Goal: Transaction & Acquisition: Purchase product/service

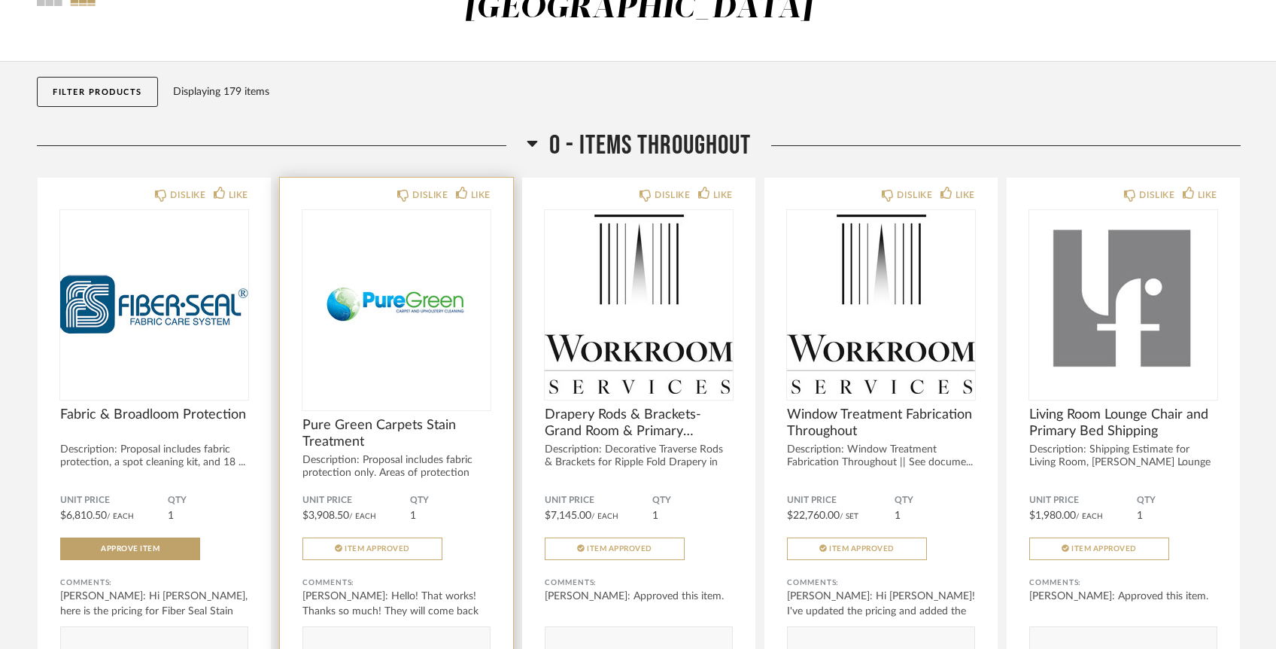
scroll to position [139, 0]
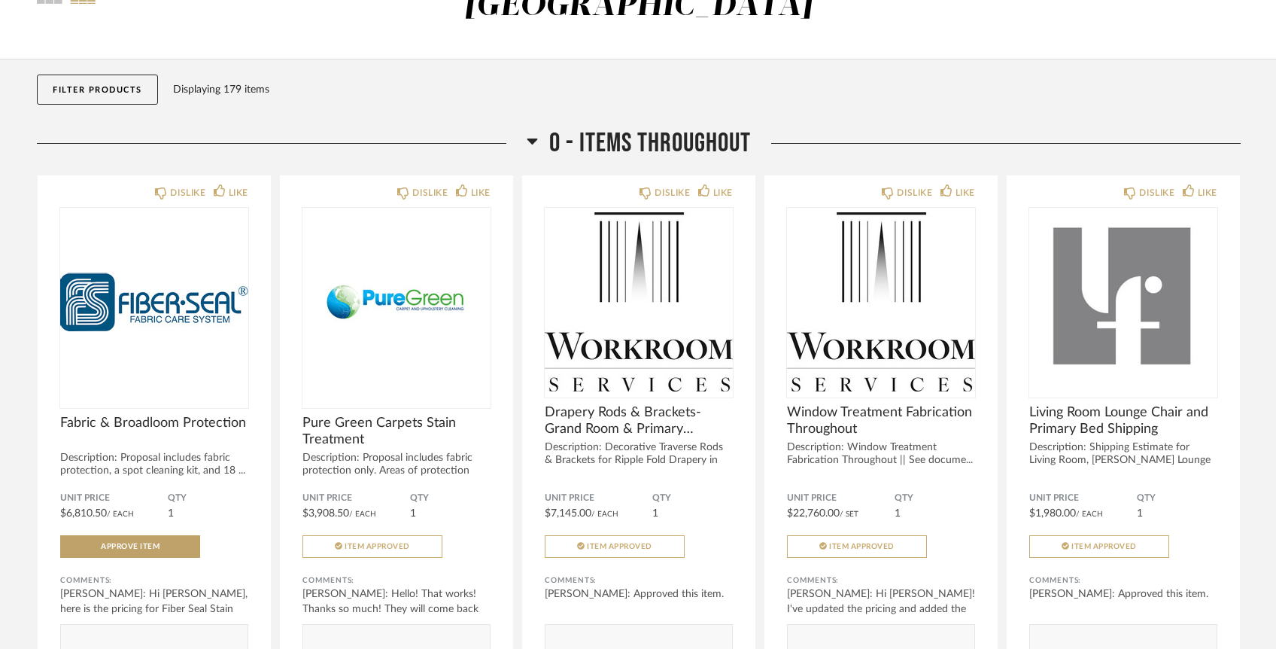
click at [94, 75] on button "Filter Products" at bounding box center [97, 90] width 121 height 30
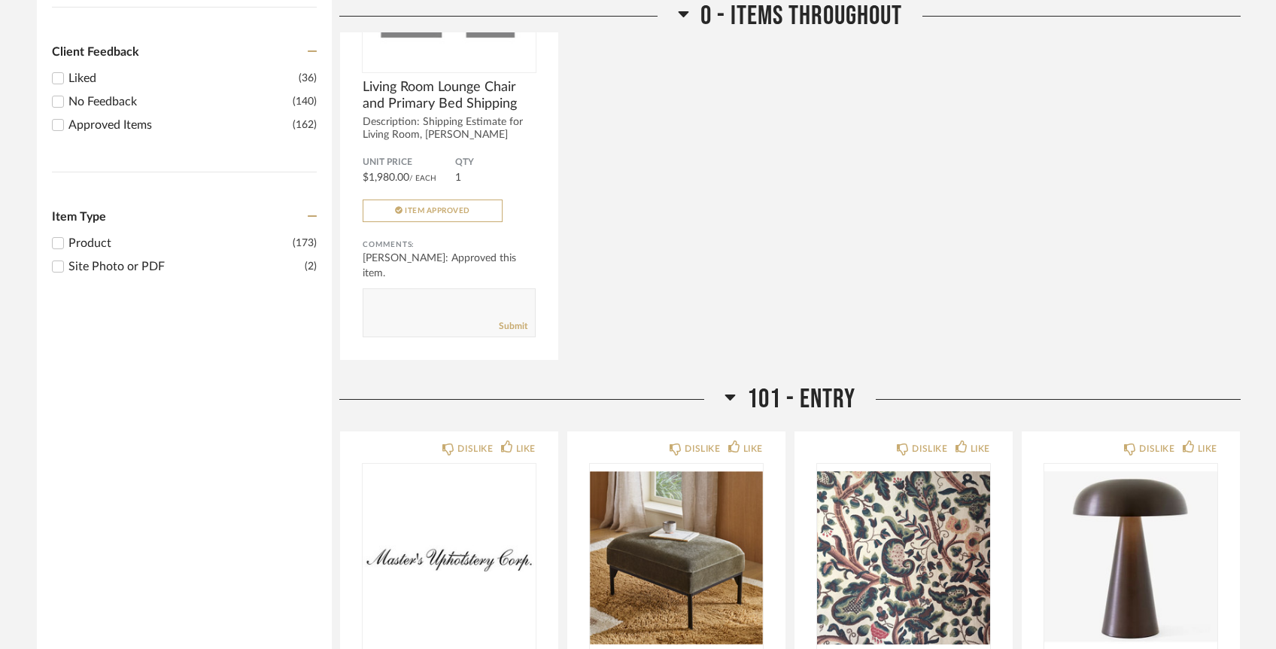
scroll to position [631, 0]
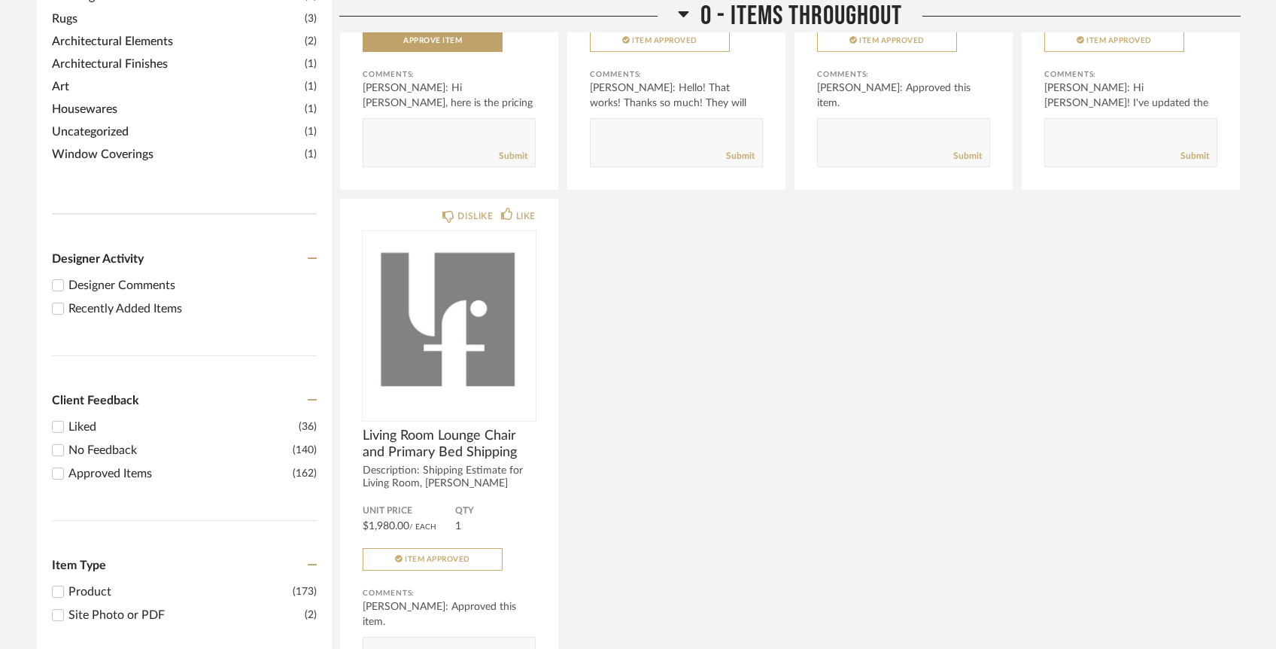
click at [57, 300] on input "Recently Added Items" at bounding box center [58, 309] width 18 height 18
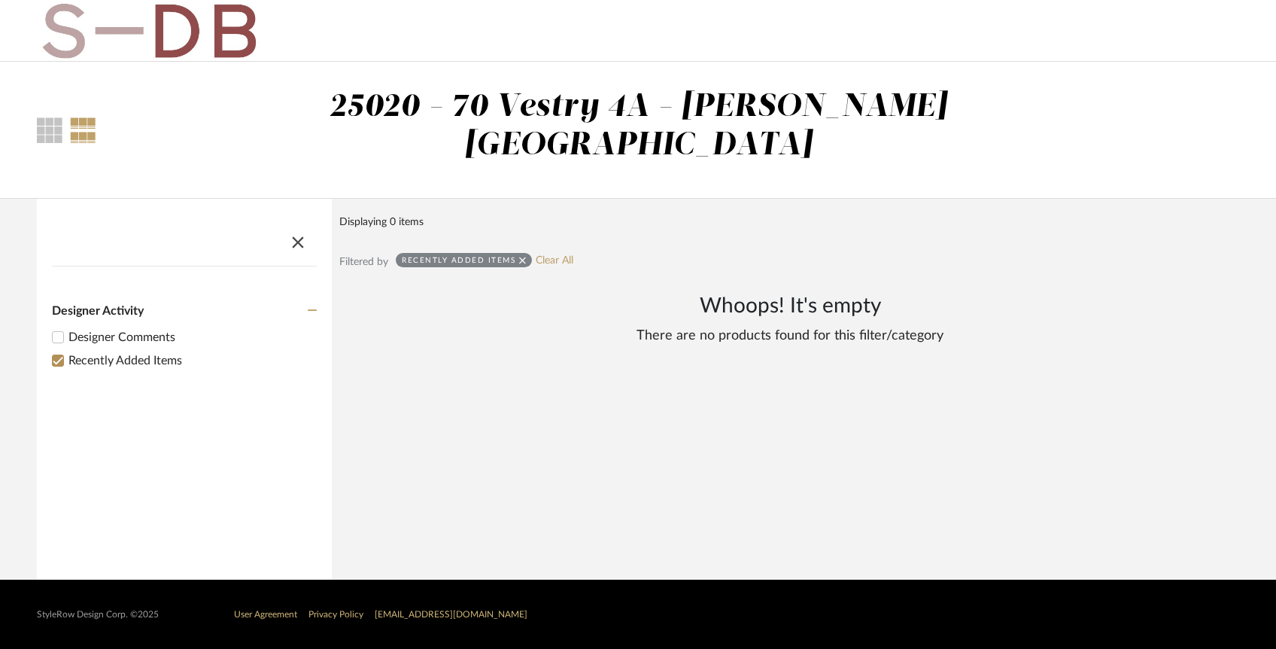
scroll to position [0, 0]
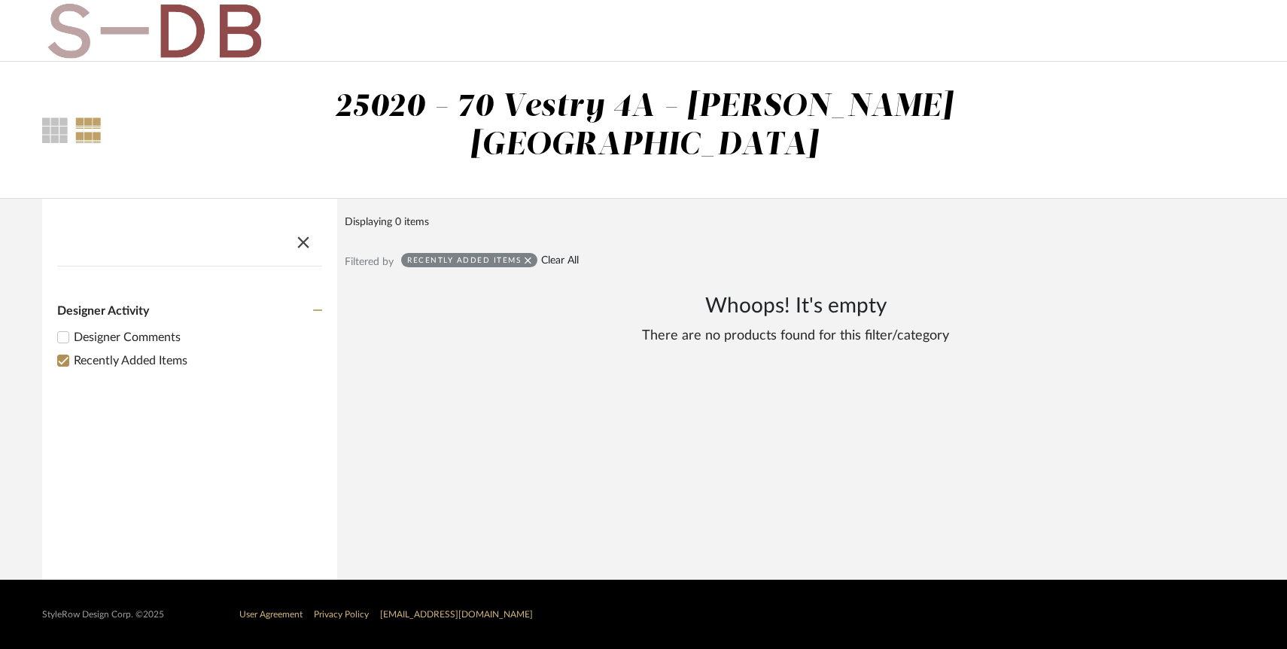
click at [558, 254] on link "Clear All" at bounding box center [560, 260] width 38 height 13
checkbox input "false"
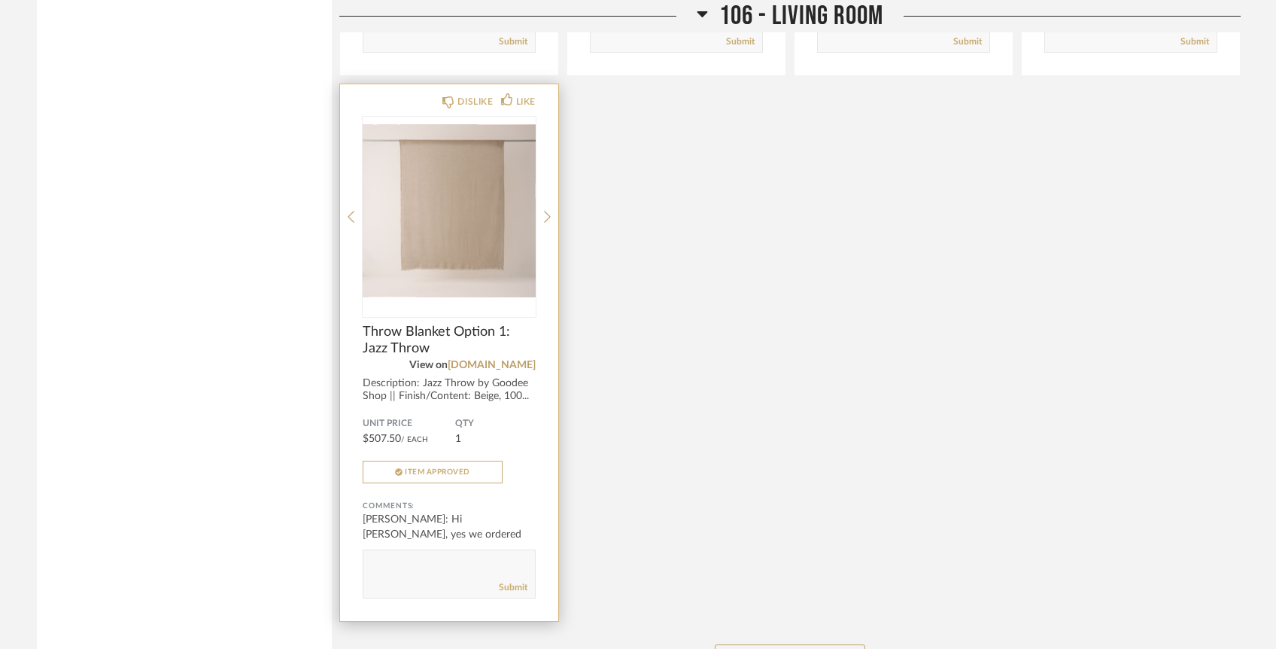
scroll to position [4450, 0]
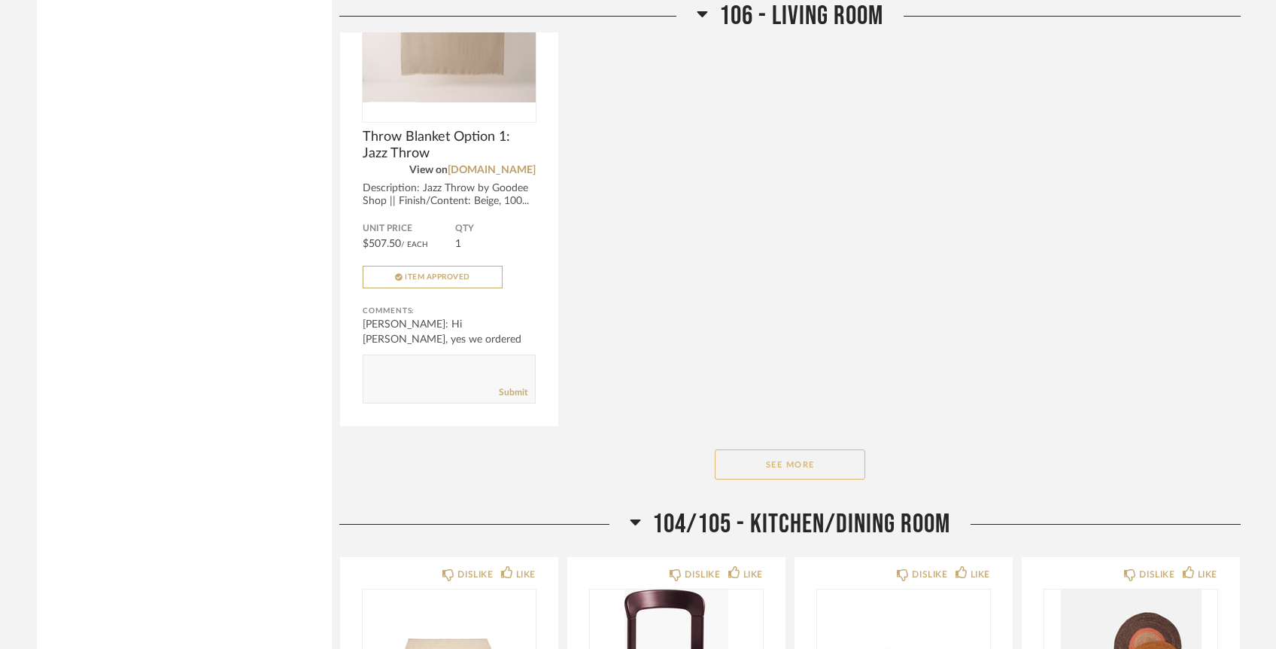
click at [768, 449] on button "See More" at bounding box center [790, 464] width 151 height 30
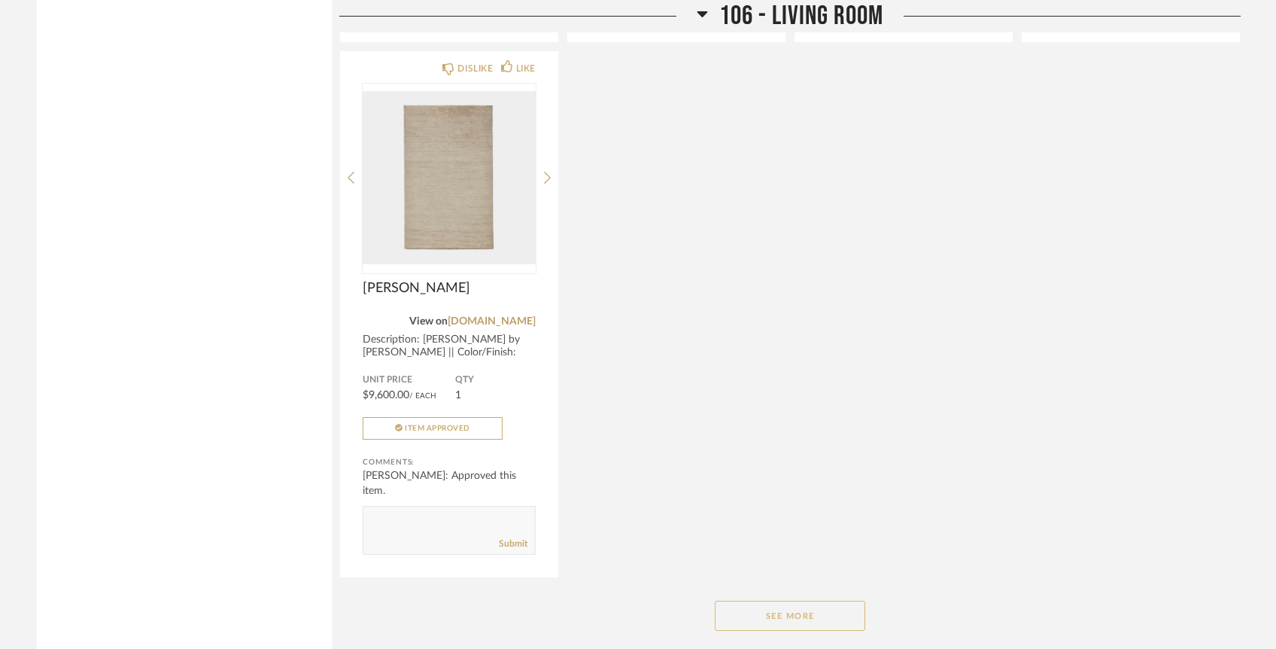
scroll to position [7103, 0]
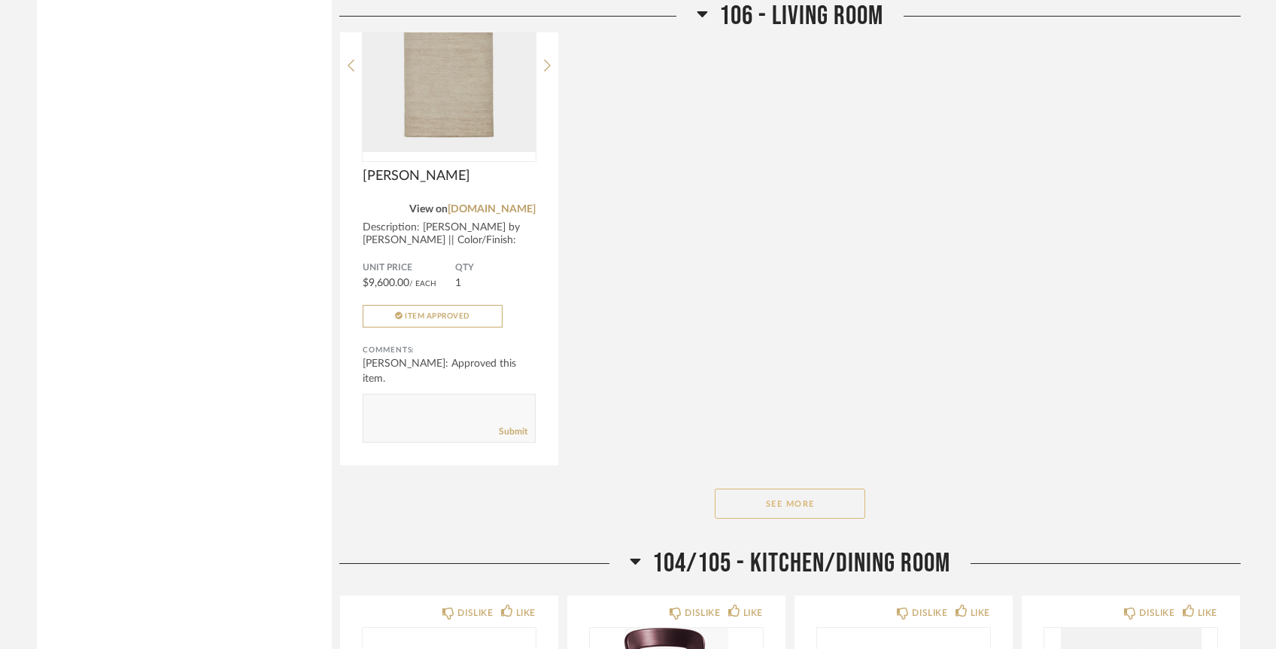
click at [773, 488] on button "See More" at bounding box center [790, 503] width 151 height 30
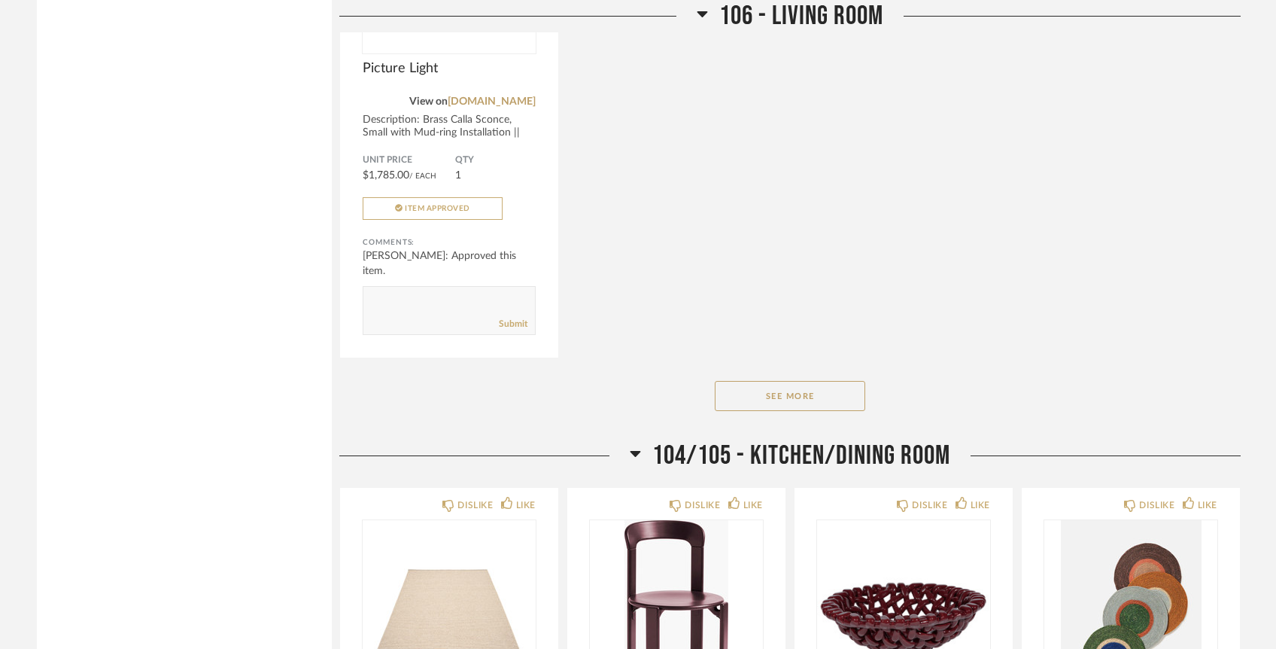
scroll to position [9961, 0]
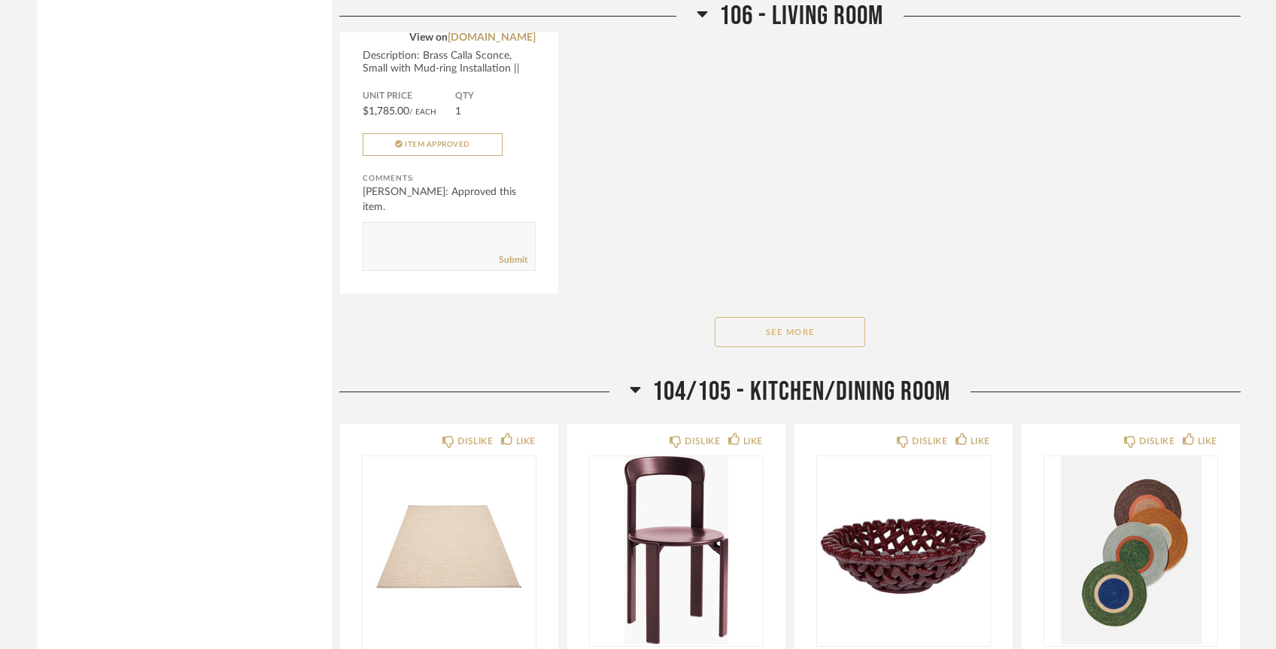
click at [782, 317] on button "See More" at bounding box center [790, 332] width 151 height 30
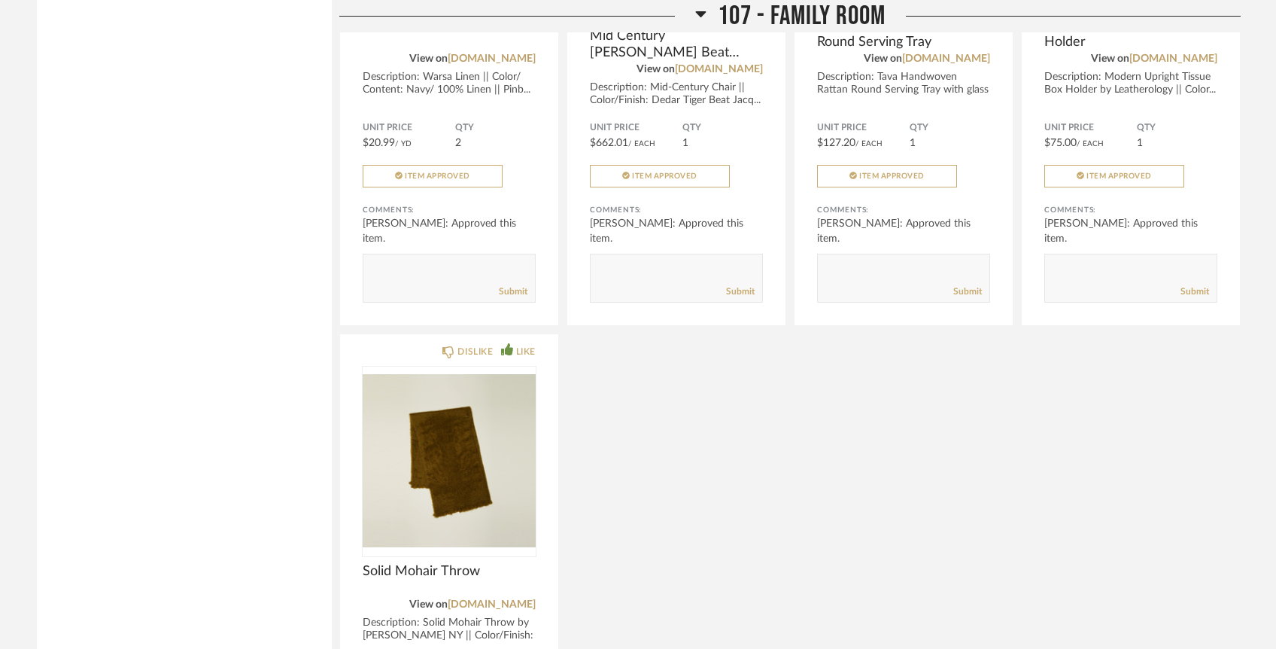
scroll to position [11655, 0]
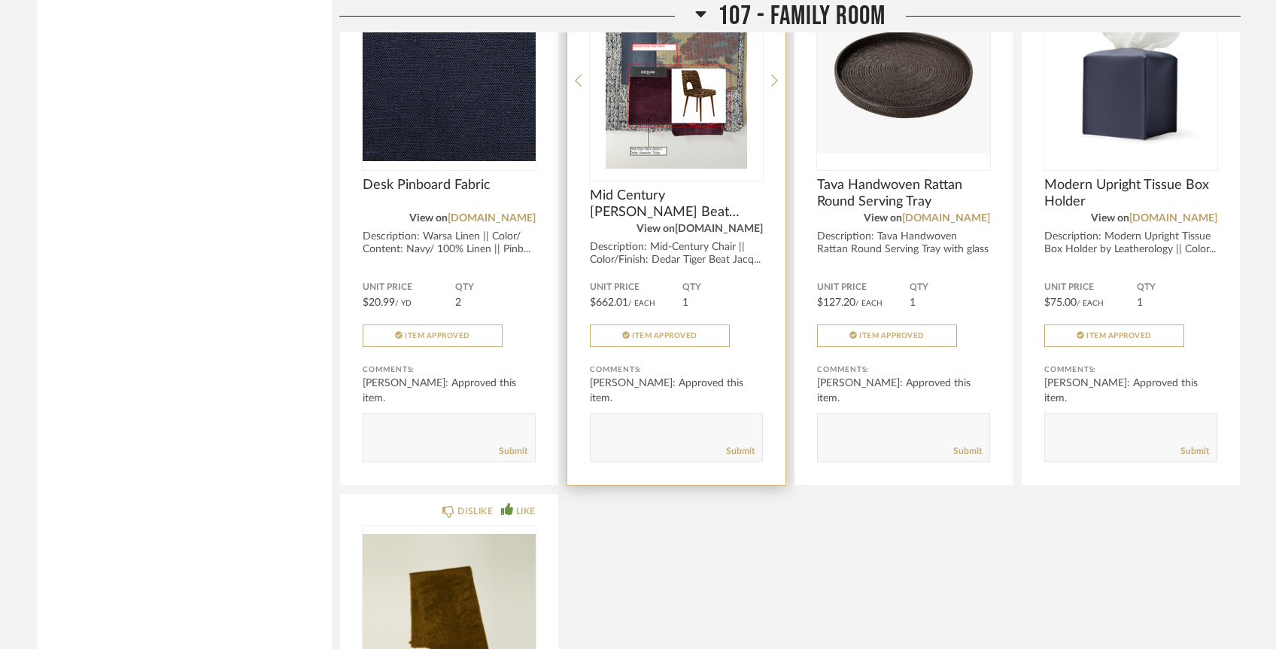
click at [720, 224] on link "[DOMAIN_NAME]" at bounding box center [719, 229] width 88 height 11
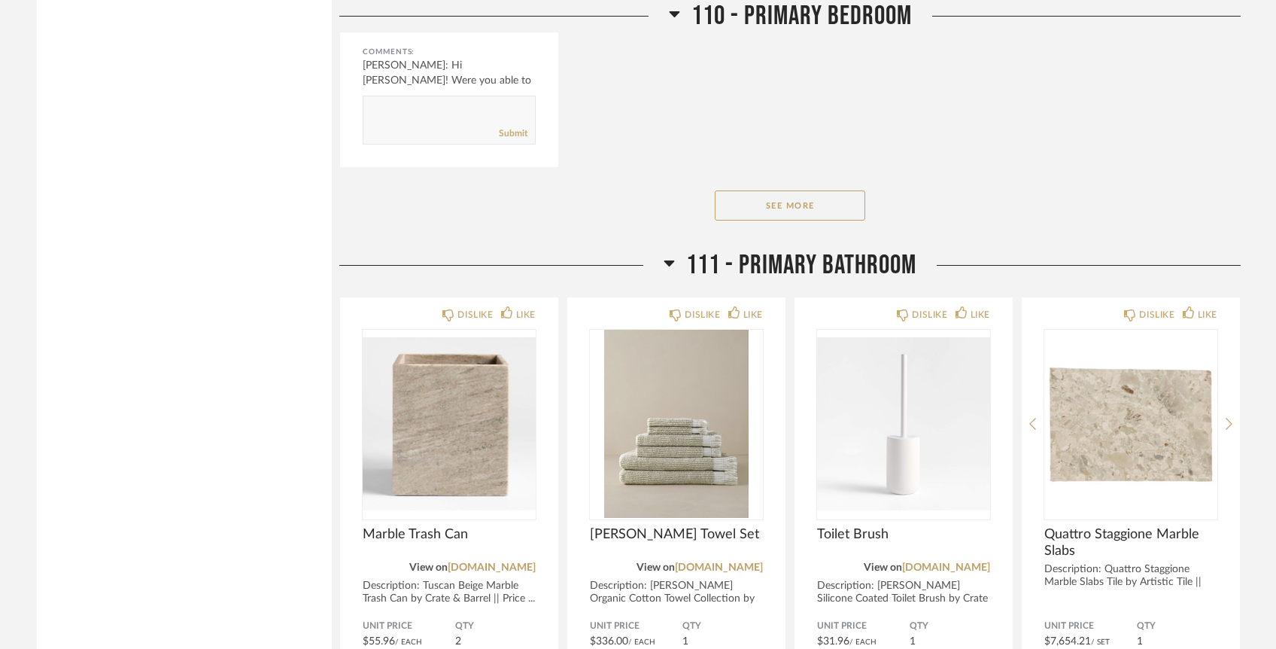
scroll to position [14012, 0]
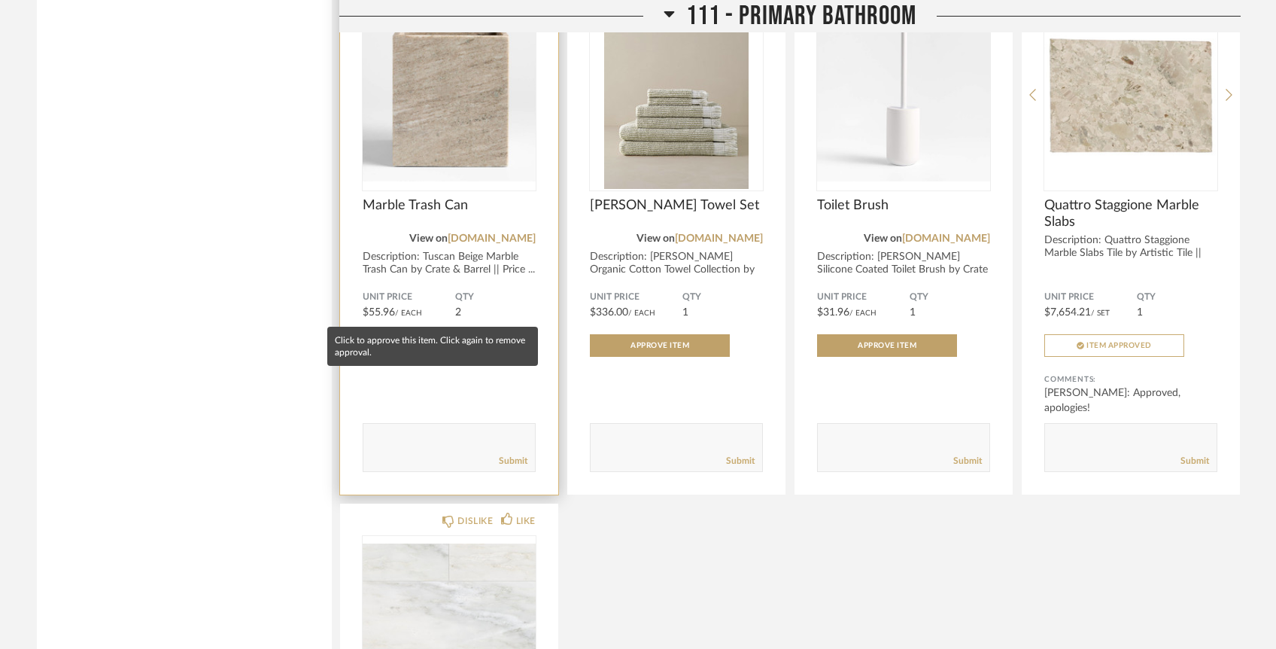
click at [446, 342] on span "Approve Item" at bounding box center [432, 346] width 59 height 8
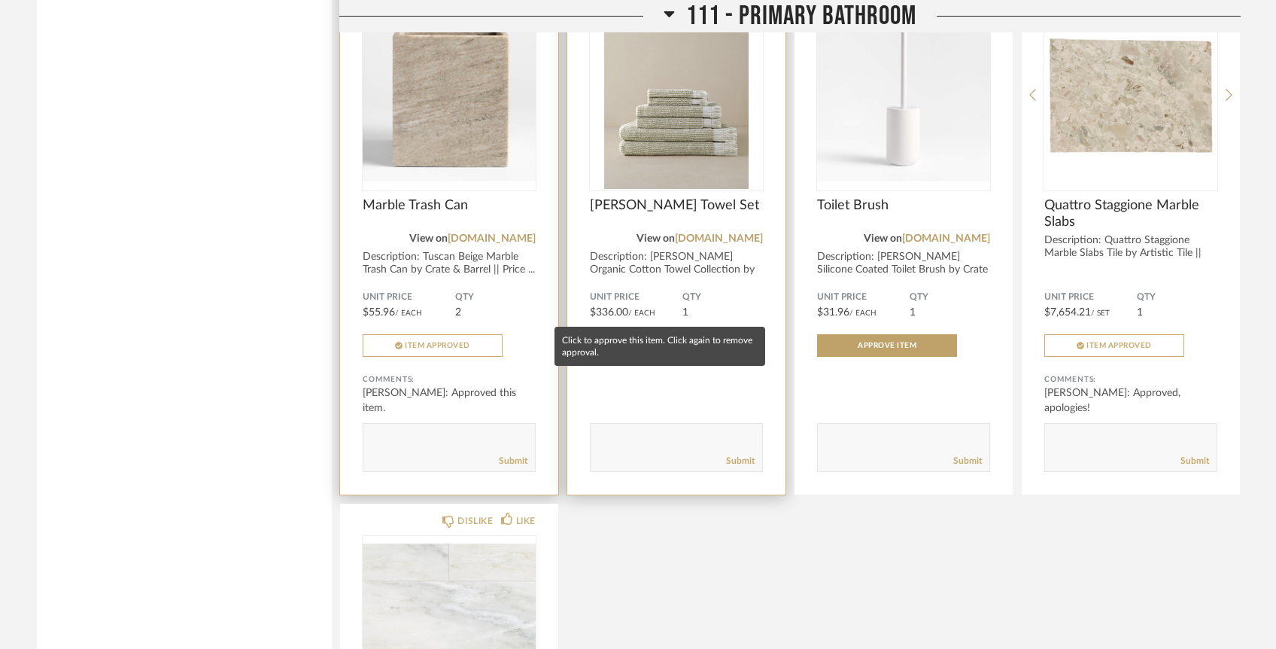
click at [626, 334] on button "Approve Item" at bounding box center [660, 345] width 140 height 23
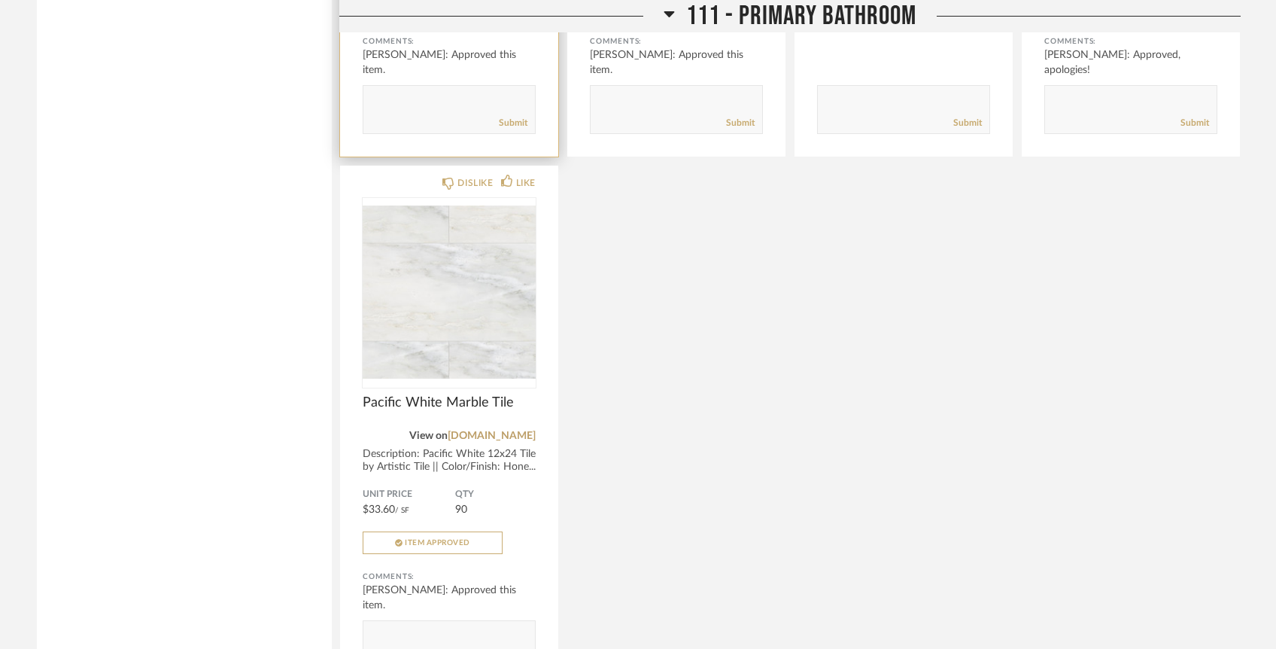
scroll to position [14352, 0]
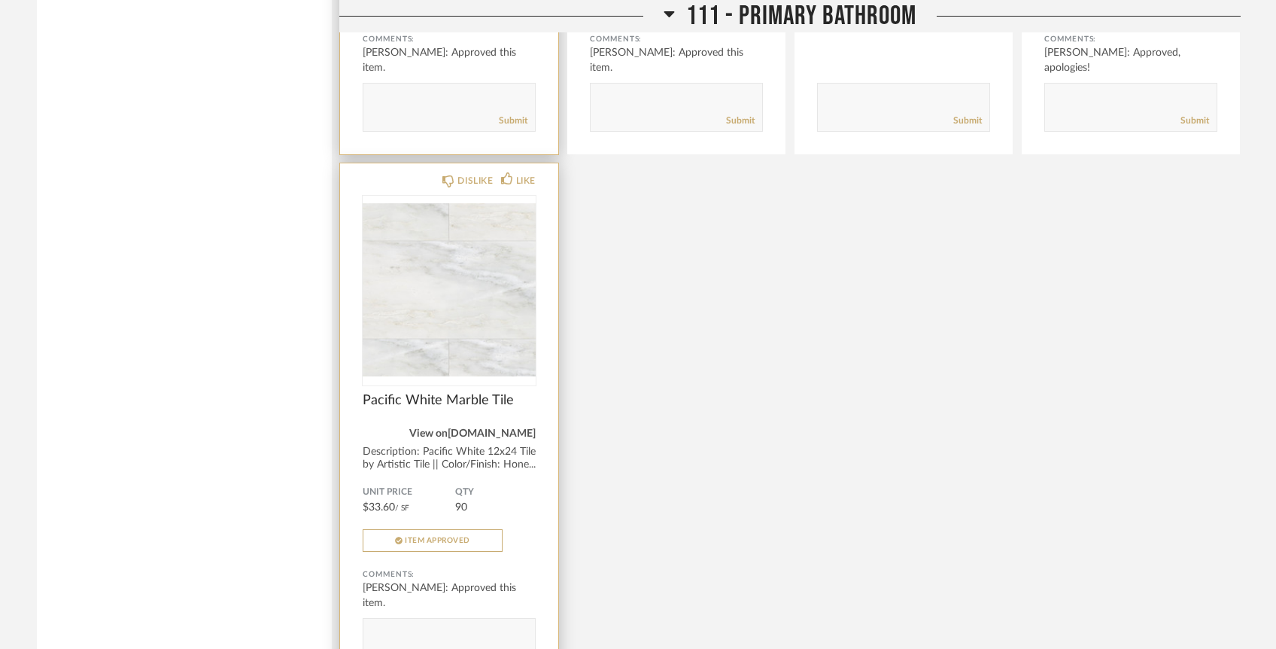
click at [505, 428] on link "[DOMAIN_NAME]" at bounding box center [492, 433] width 88 height 11
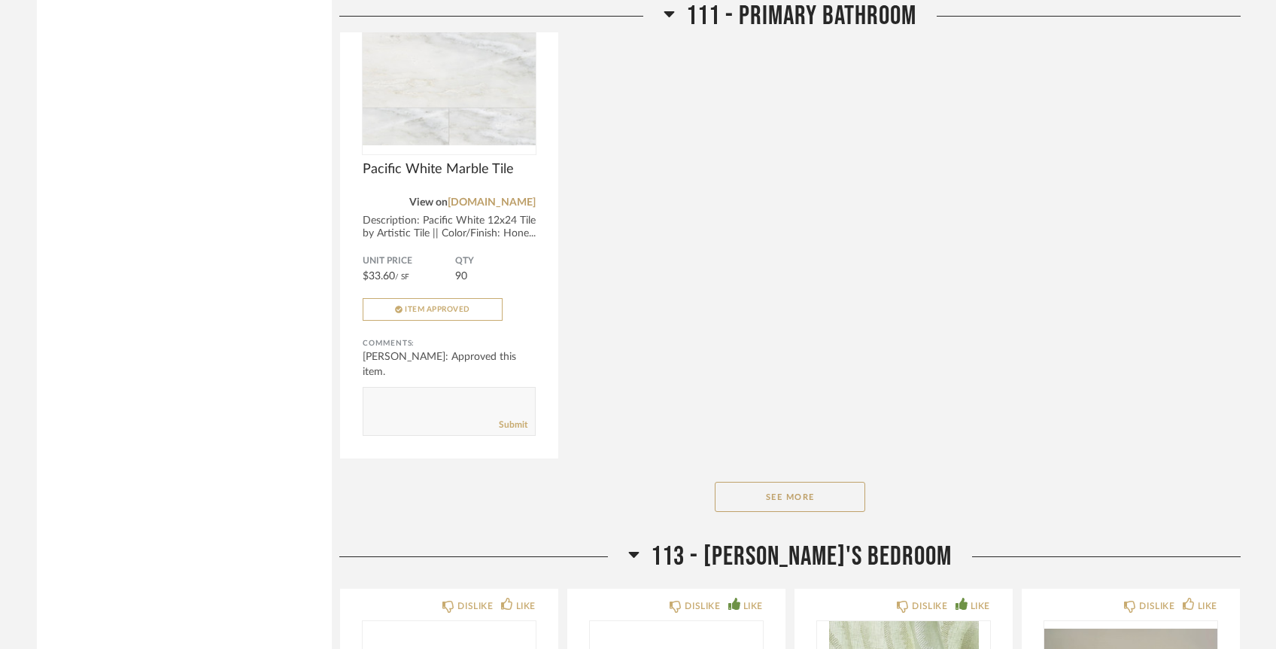
scroll to position [14610, 0]
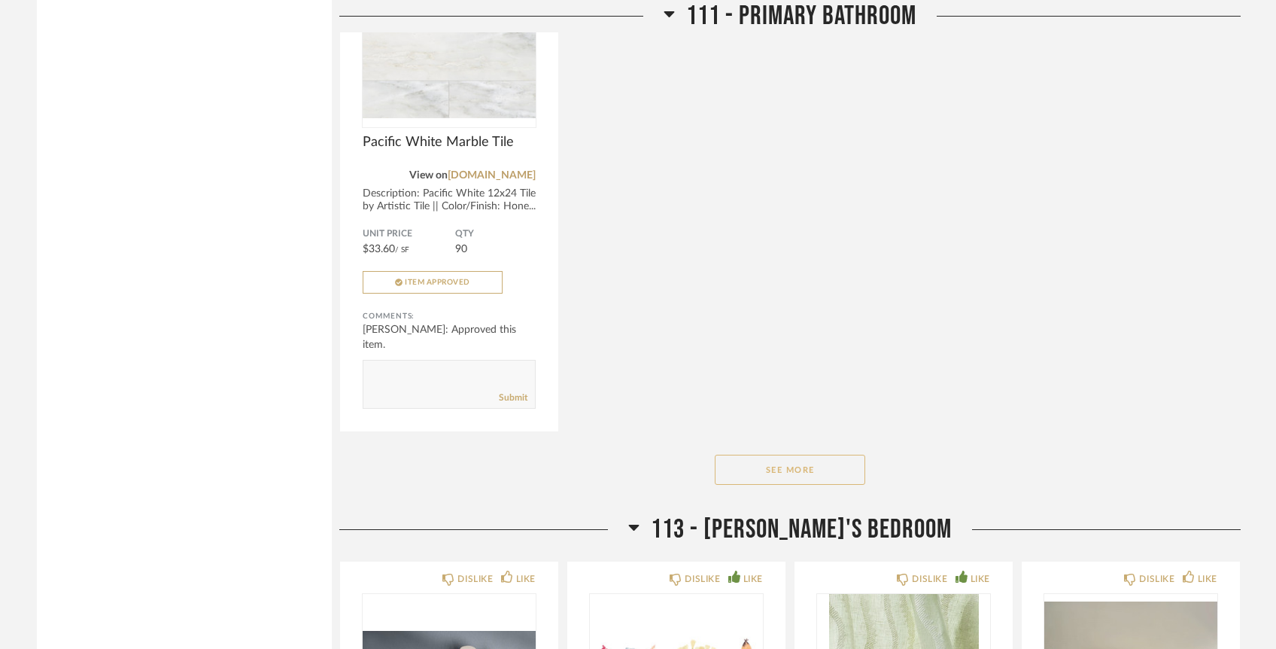
click at [773, 455] on button "See More" at bounding box center [790, 470] width 151 height 30
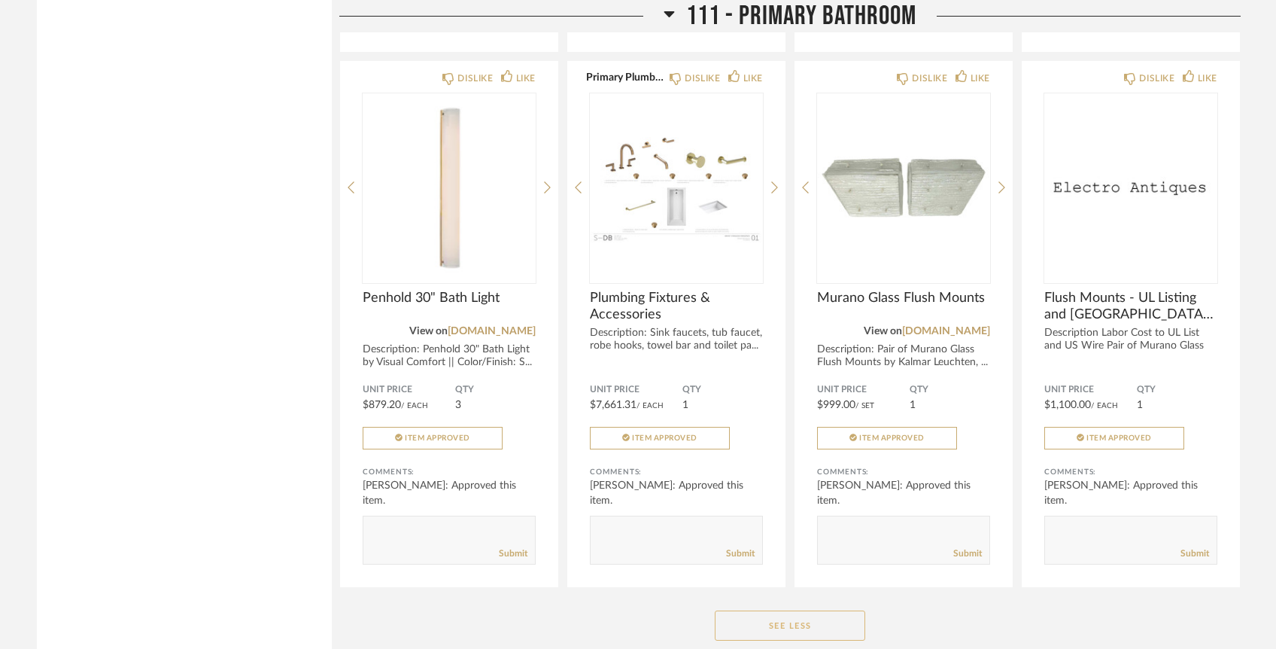
scroll to position [15000, 0]
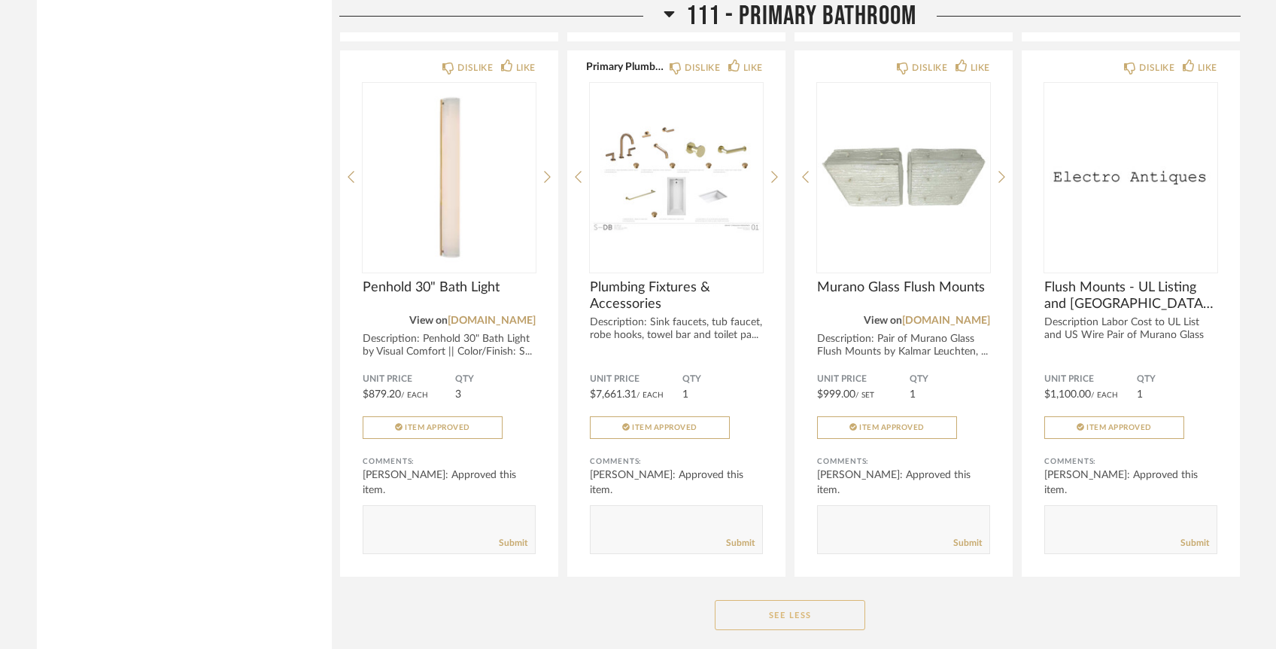
click at [797, 600] on button "See Less" at bounding box center [790, 615] width 151 height 30
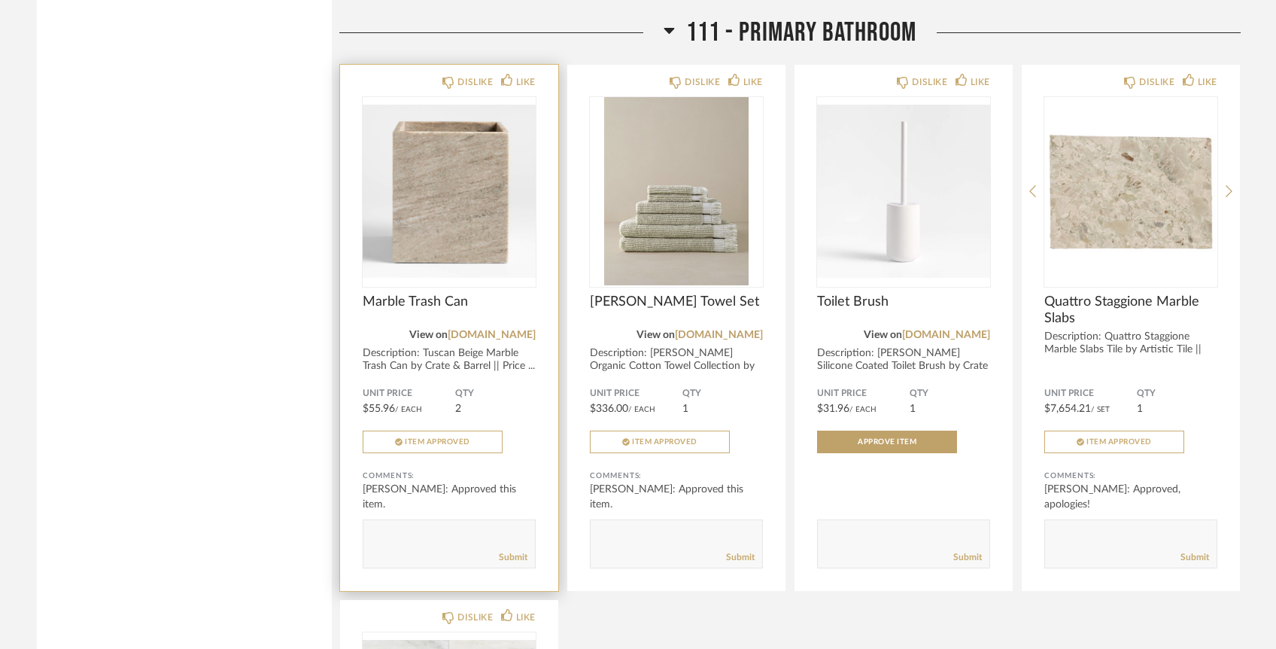
scroll to position [13895, 0]
